Goal: Task Accomplishment & Management: Manage account settings

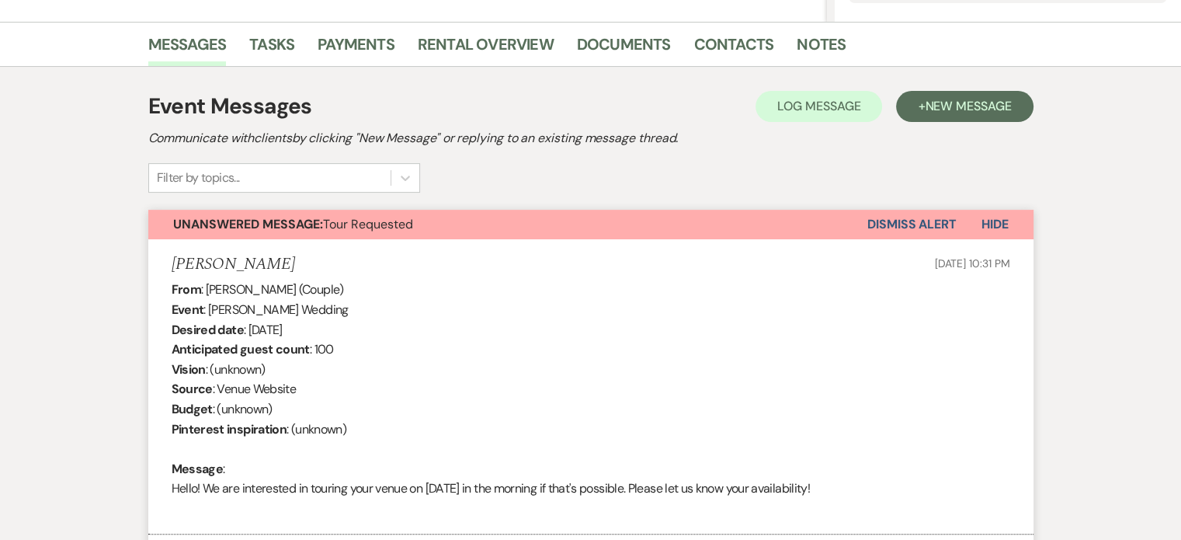
scroll to position [57, 0]
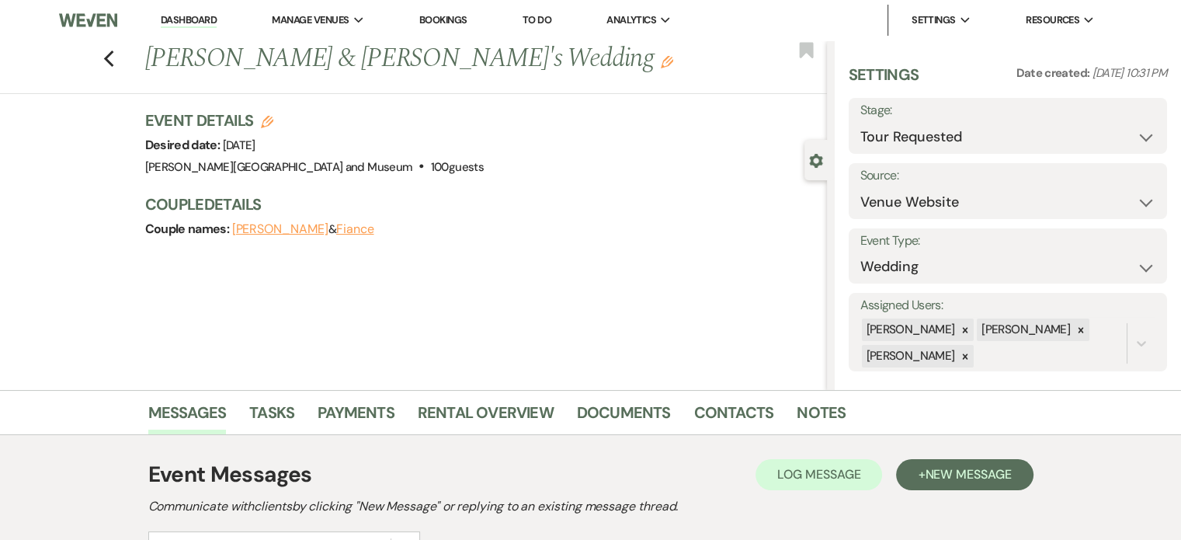
click at [182, 26] on link "Dashboard" at bounding box center [189, 20] width 56 height 15
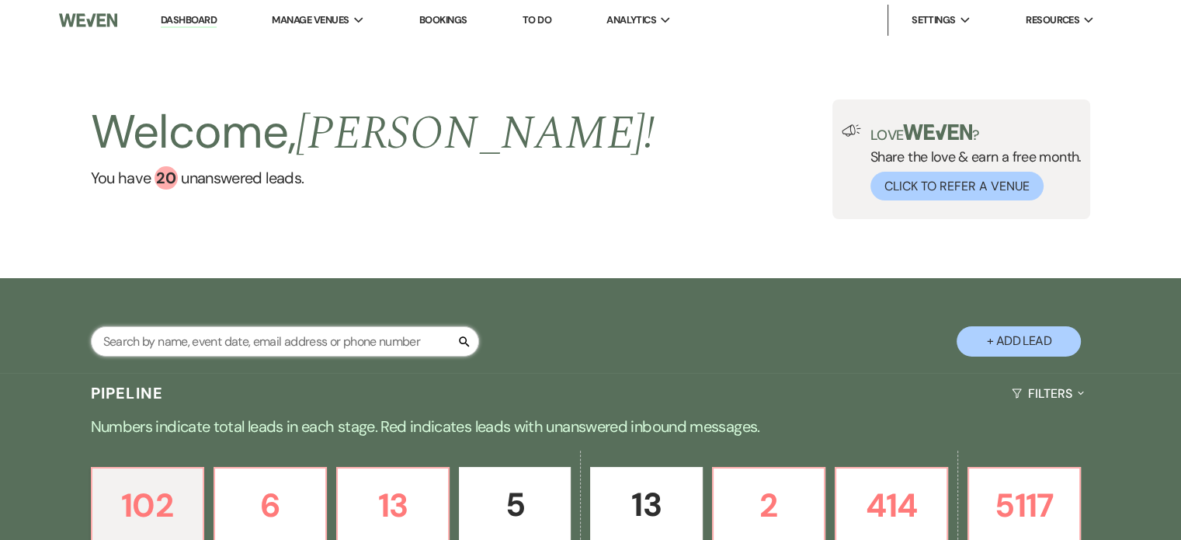
click at [162, 342] on input "text" at bounding box center [285, 341] width 388 height 30
type input "chang"
drag, startPoint x: 126, startPoint y: 347, endPoint x: 167, endPoint y: 328, distance: 45.5
click at [126, 347] on input "chang" at bounding box center [285, 341] width 388 height 30
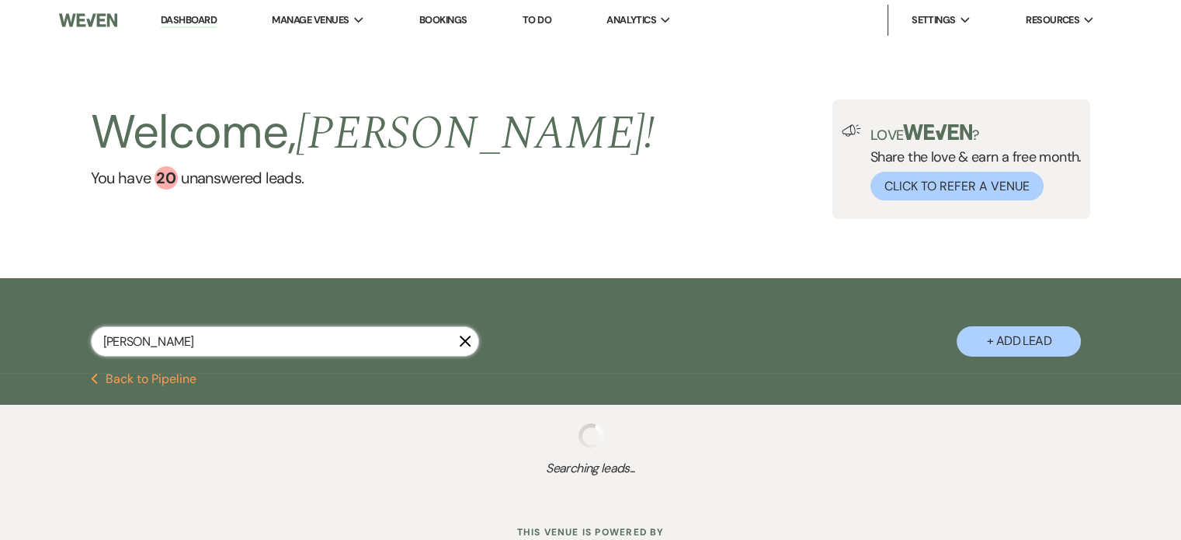
select select "2"
select select "8"
select select "10"
select select "8"
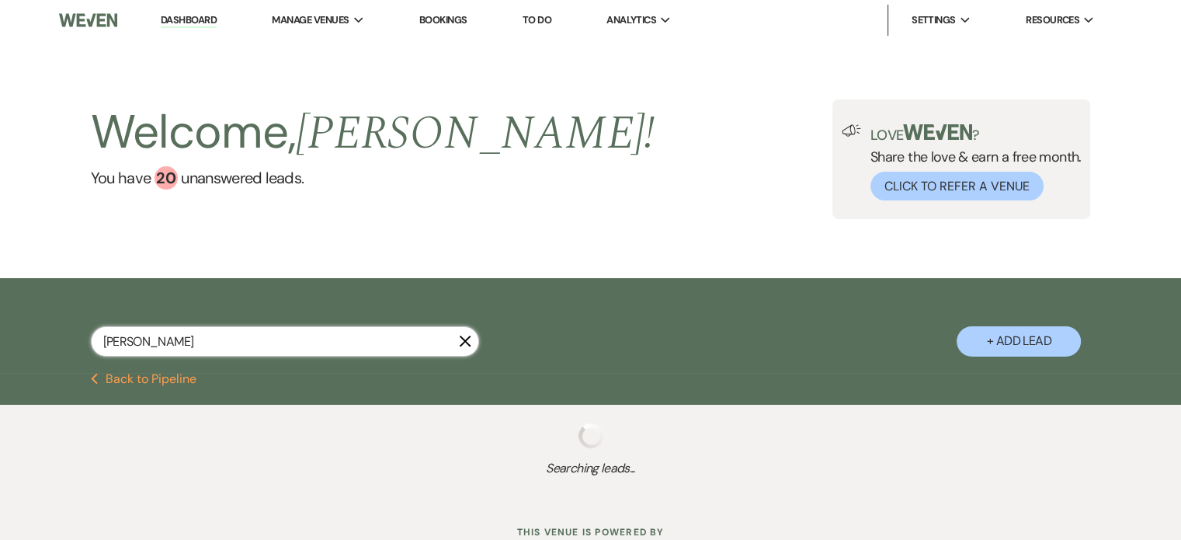
select select "2"
select select "8"
select select "2"
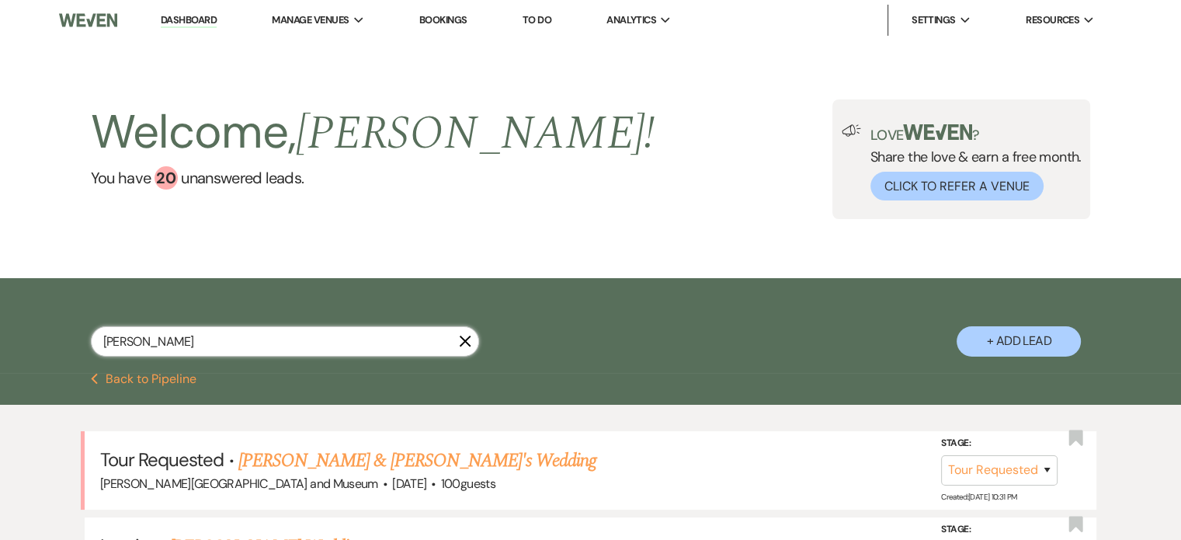
type input "chang"
click at [200, 20] on link "Dashboard" at bounding box center [189, 20] width 56 height 15
